Goal: Find specific page/section: Find specific page/section

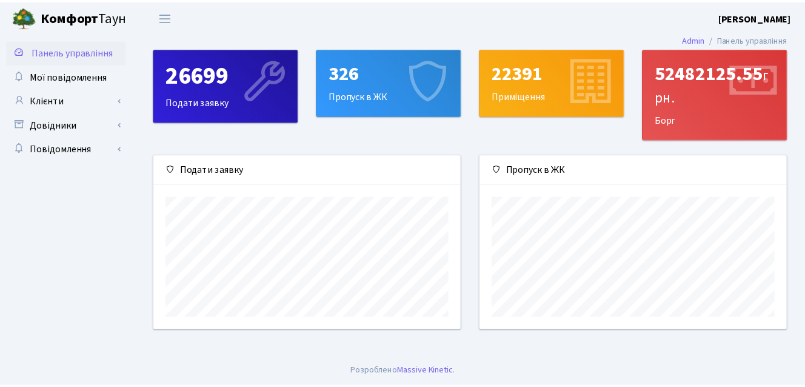
scroll to position [175, 310]
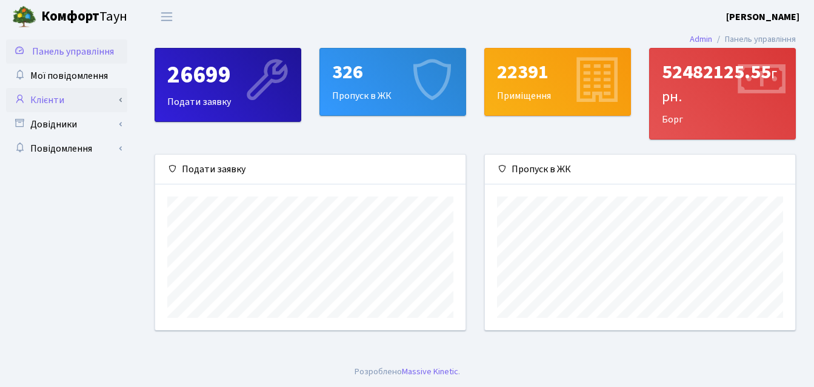
click at [99, 93] on link "Клієнти" at bounding box center [66, 100] width 121 height 24
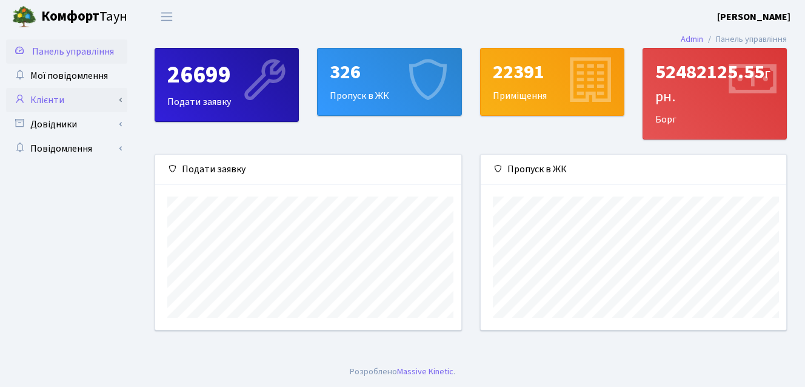
scroll to position [605630, 605499]
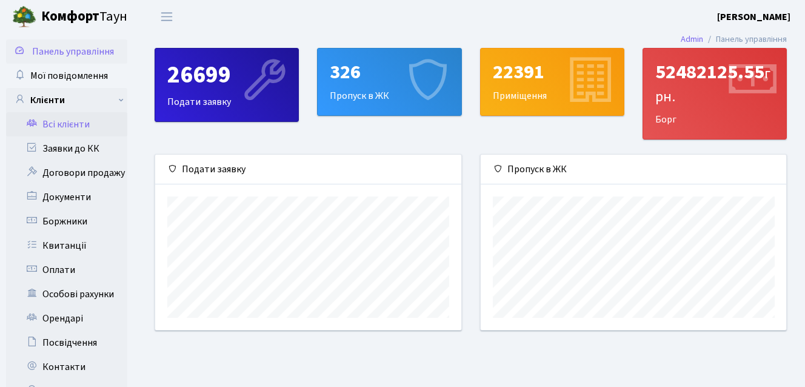
click at [94, 124] on link "Всі клієнти" at bounding box center [66, 124] width 121 height 24
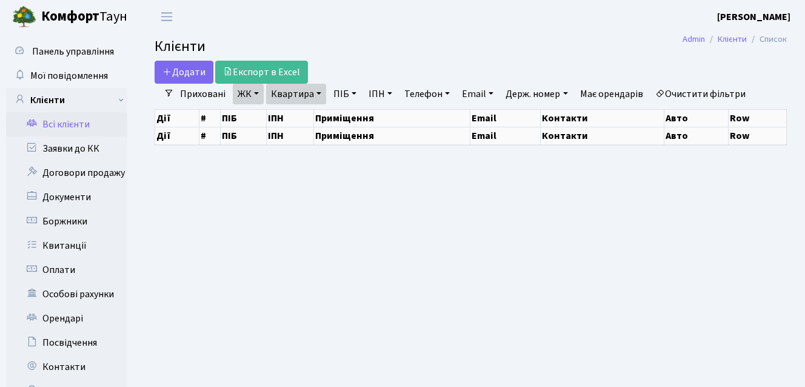
select select "25"
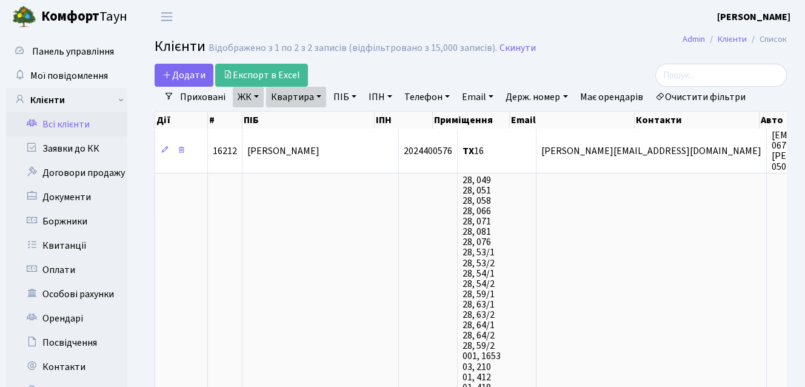
click at [256, 98] on link "ЖК" at bounding box center [248, 97] width 31 height 21
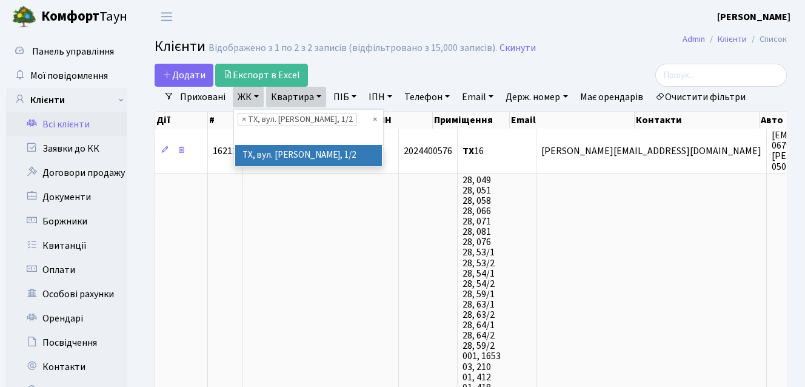
click at [313, 88] on link "Квартира" at bounding box center [296, 97] width 60 height 21
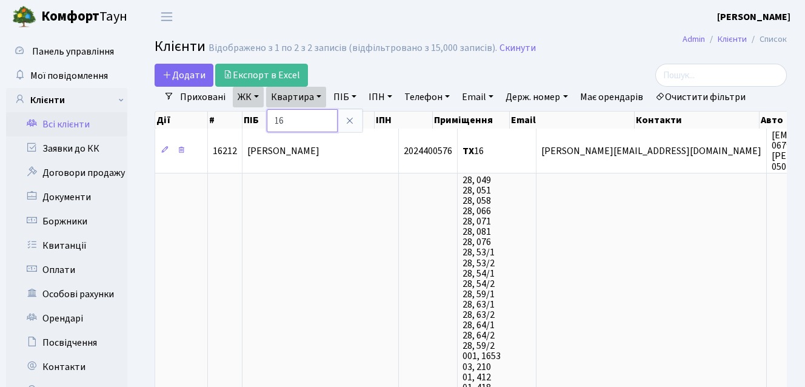
click at [314, 126] on input "16" at bounding box center [302, 120] width 71 height 23
type input "1"
click at [324, 71] on div "Додати Експорт в Excel" at bounding box center [361, 75] width 415 height 23
click at [76, 126] on link "Всі клієнти" at bounding box center [66, 124] width 121 height 24
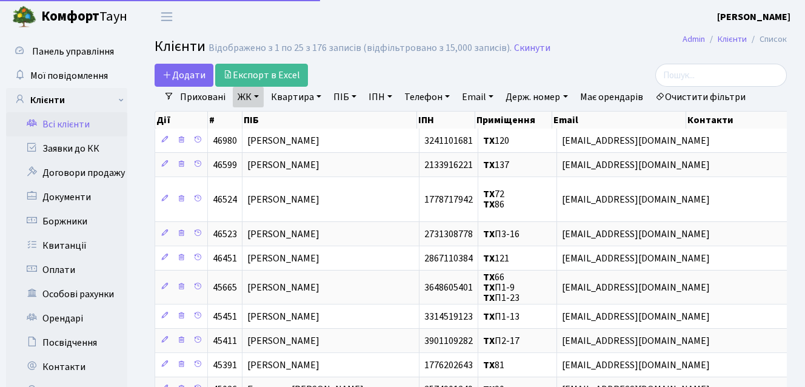
select select "25"
